Goal: Transaction & Acquisition: Obtain resource

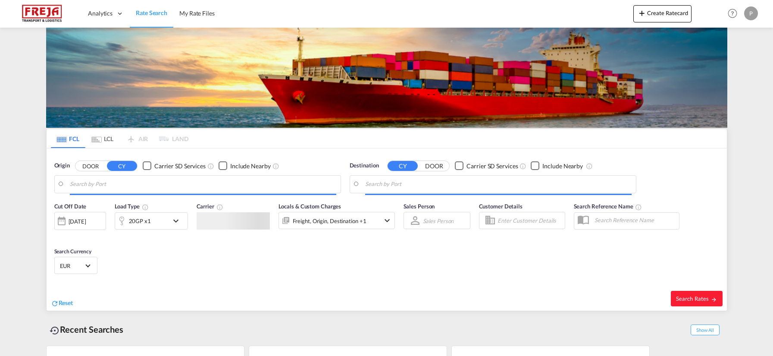
type input "Jawaharlal Nehru (Nhava Sheva), INNSA"
type input "Copenhagen (Kobenhavn), DKCPH"
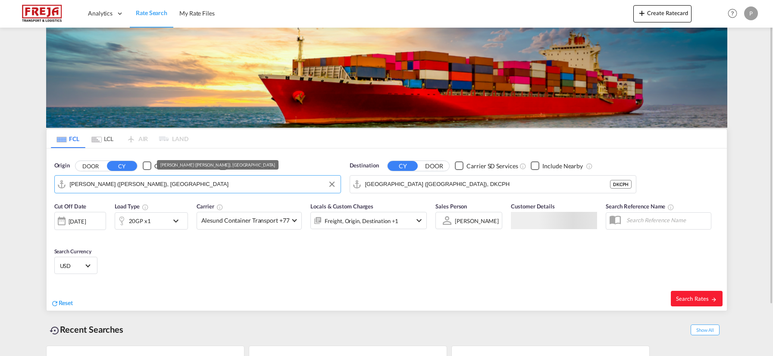
click at [135, 187] on input "Jawaharlal Nehru (Nhava Sheva), INNSA" at bounding box center [203, 184] width 267 height 13
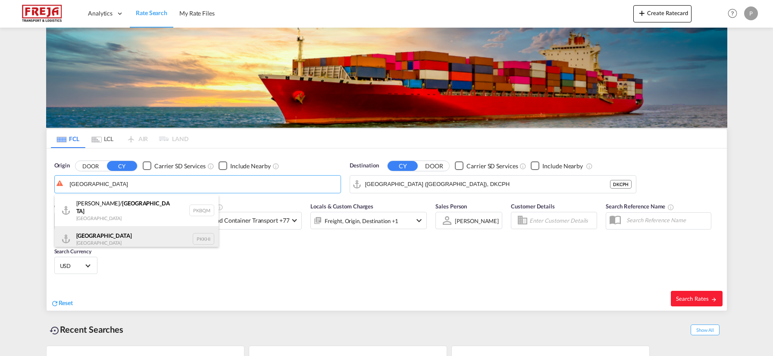
click at [141, 228] on div "Karachi Pakistan PKKHI" at bounding box center [137, 239] width 164 height 26
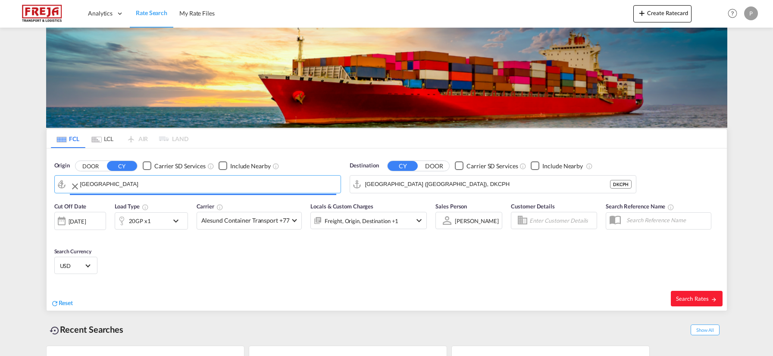
type input "[GEOGRAPHIC_DATA], PKKHI"
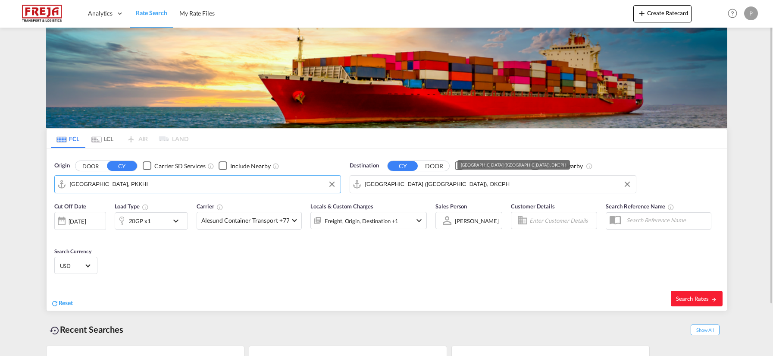
click at [439, 183] on input "Copenhagen (Kobenhavn), DKCPH" at bounding box center [498, 184] width 267 height 13
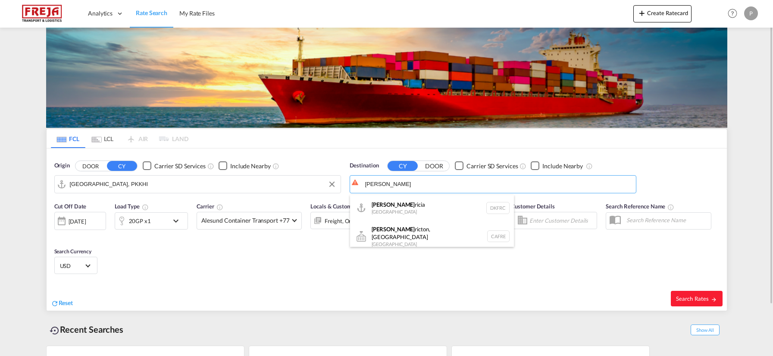
drag, startPoint x: 436, startPoint y: 201, endPoint x: 431, endPoint y: 201, distance: 4.7
click at [435, 201] on div "Frede ricia Denmark DKFRC" at bounding box center [432, 208] width 164 height 26
type input "[GEOGRAPHIC_DATA], DKFRC"
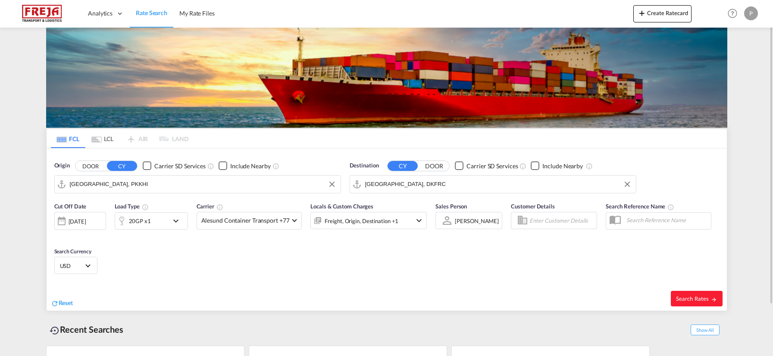
click at [174, 221] on md-icon "icon-chevron-down" at bounding box center [178, 221] width 15 height 10
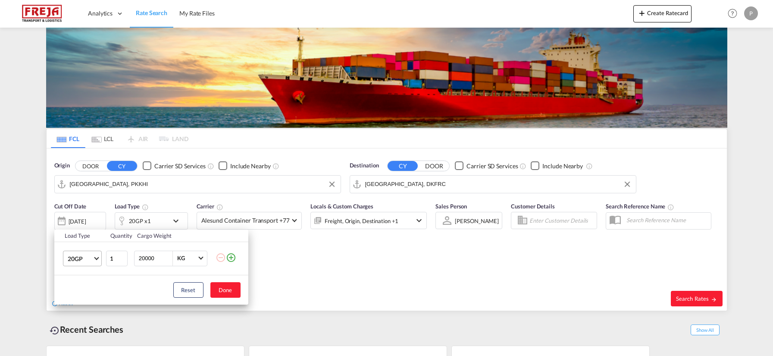
click at [94, 262] on md-select-value "20GP" at bounding box center [84, 258] width 35 height 15
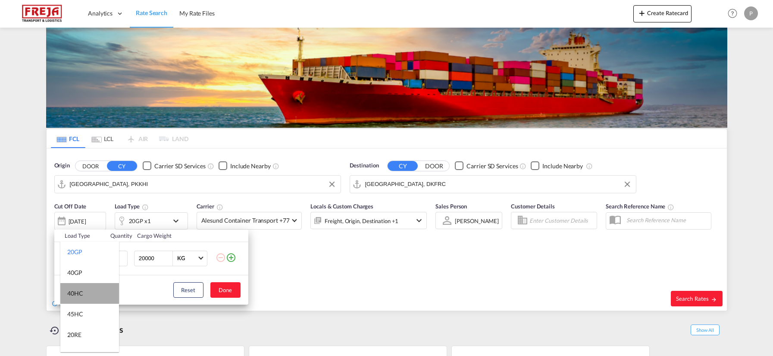
click at [91, 293] on md-option "40HC" at bounding box center [89, 293] width 59 height 21
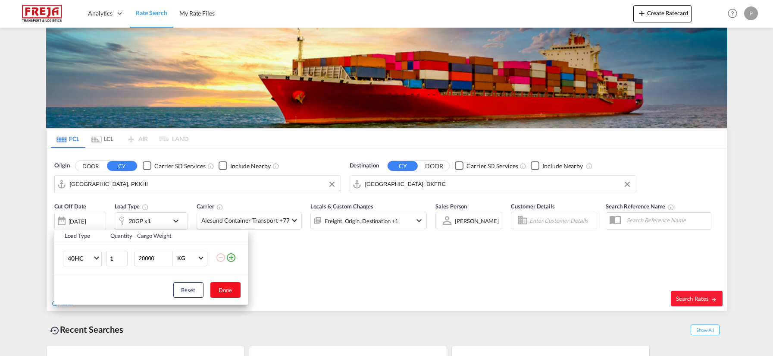
click at [225, 292] on button "Done" at bounding box center [225, 290] width 30 height 16
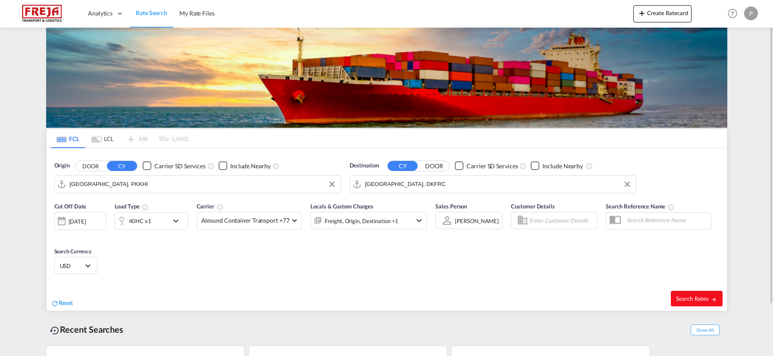
click at [695, 291] on button "Search Rates" at bounding box center [697, 299] width 52 height 16
type input "[DEMOGRAPHIC_DATA] to DKFRC / [DATE]"
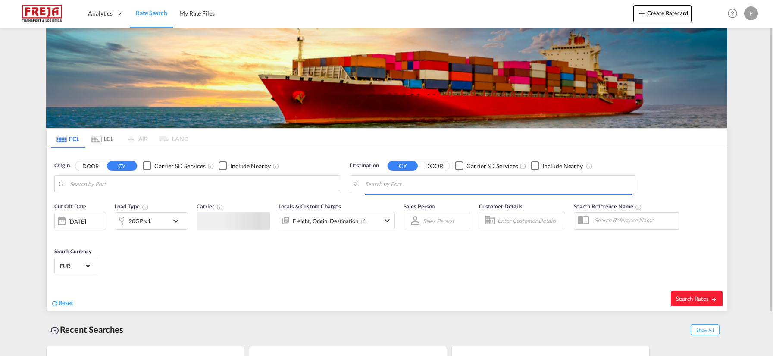
type input "[GEOGRAPHIC_DATA], PKKHI"
type input "[GEOGRAPHIC_DATA], DKFRC"
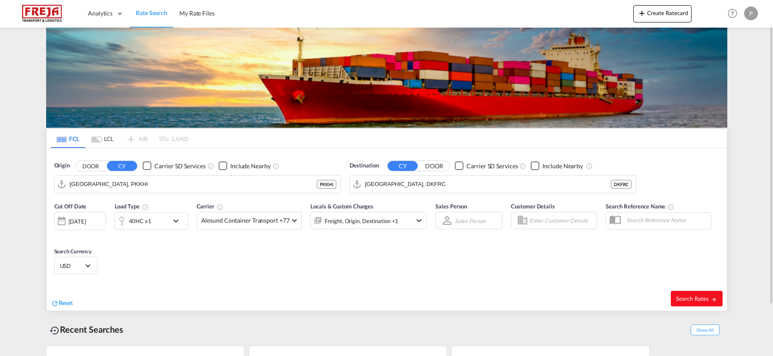
click at [689, 295] on span "Search Rates" at bounding box center [696, 298] width 41 height 7
type input "[DEMOGRAPHIC_DATA] to DKFRC / [DATE]"
